Goal: Task Accomplishment & Management: Use online tool/utility

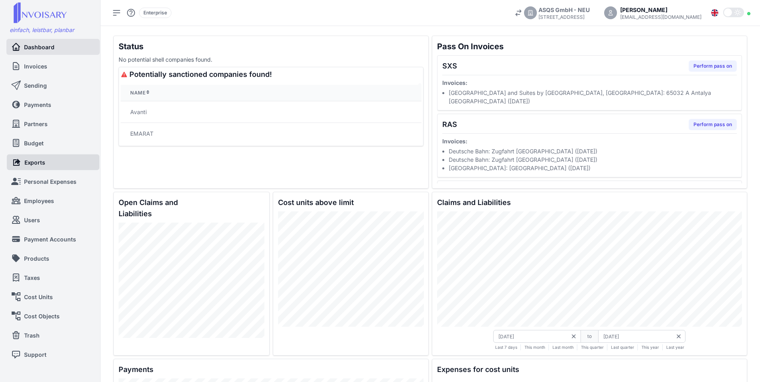
click at [37, 166] on span "Exports" at bounding box center [34, 162] width 21 height 8
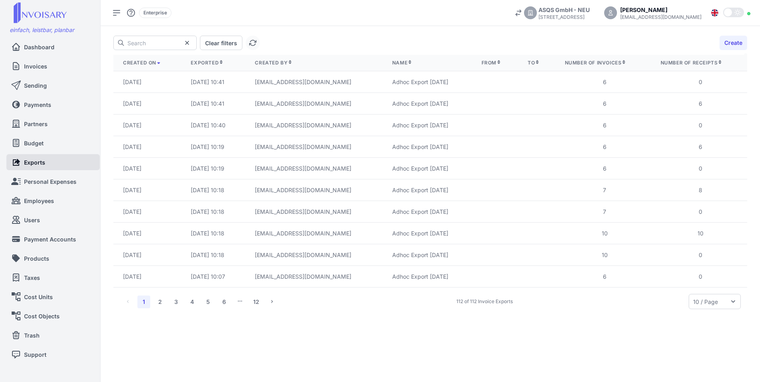
click at [256, 44] on icon "button" at bounding box center [252, 42] width 7 height 7
click at [232, 45] on button "Clear filters" at bounding box center [221, 43] width 42 height 14
click at [150, 41] on input "text" at bounding box center [154, 43] width 83 height 14
type input "Vendors"
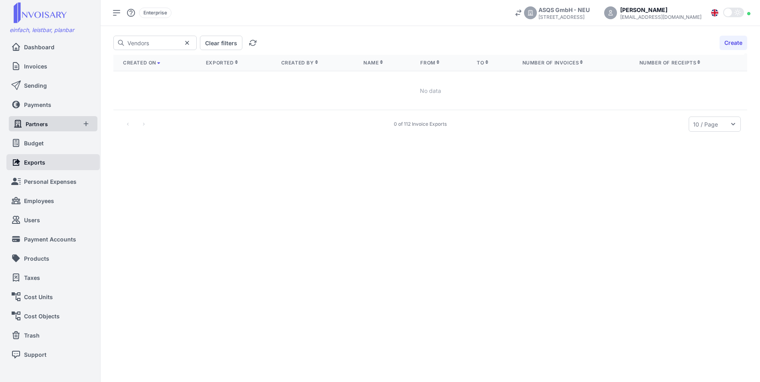
click at [37, 124] on span "Partners" at bounding box center [37, 124] width 22 height 8
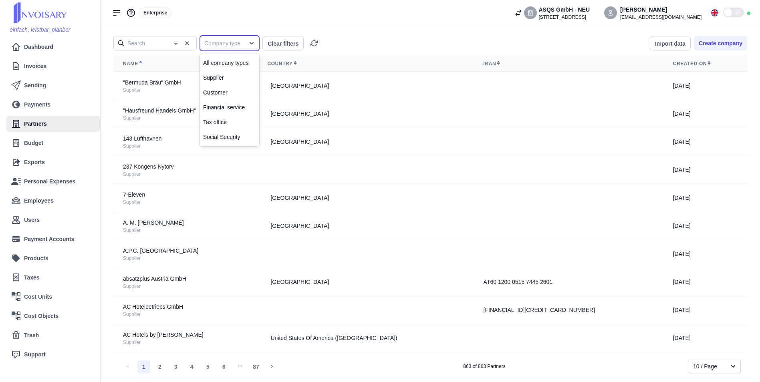
click at [253, 46] on icon at bounding box center [252, 43] width 8 height 8
click at [219, 77] on span "Supplier" at bounding box center [213, 78] width 20 height 8
click at [665, 46] on button "Import data" at bounding box center [670, 43] width 41 height 14
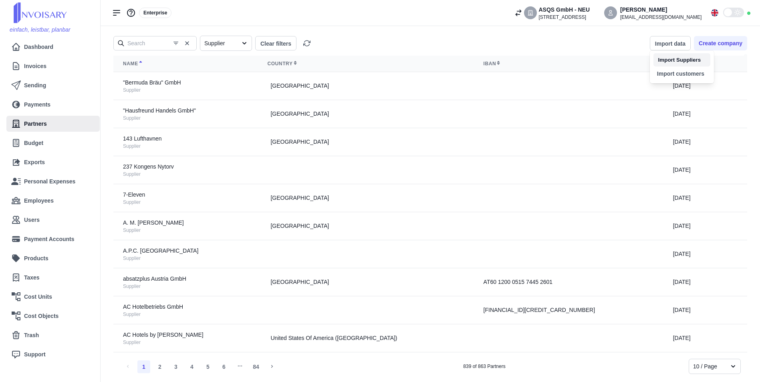
click at [667, 58] on li "Import Suppliers" at bounding box center [682, 60] width 57 height 14
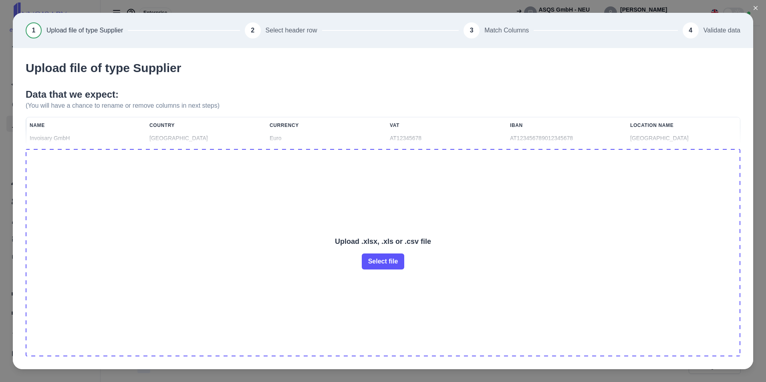
click at [758, 3] on button "Close modal" at bounding box center [761, 8] width 16 height 16
